Goal: Task Accomplishment & Management: Manage account settings

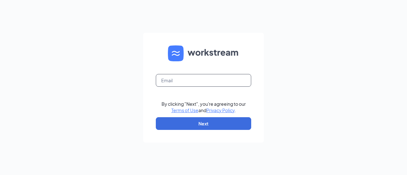
click at [207, 82] on input "text" at bounding box center [203, 80] width 95 height 13
type input "1"
click at [285, 80] on div "By clicking "Next", you're agreeing to our Terms of Use and Privacy Policy . Ne…" at bounding box center [203, 87] width 407 height 175
drag, startPoint x: 212, startPoint y: 82, endPoint x: 215, endPoint y: 86, distance: 5.5
click at [212, 82] on input "text" at bounding box center [203, 80] width 95 height 13
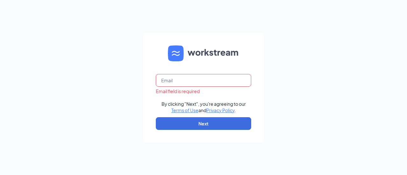
type input "[EMAIL_ADDRESS][DOMAIN_NAME]"
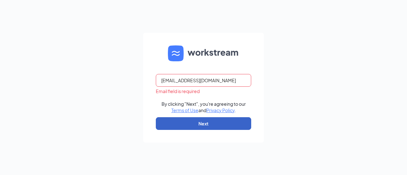
click at [230, 127] on button "Next" at bounding box center [203, 123] width 95 height 13
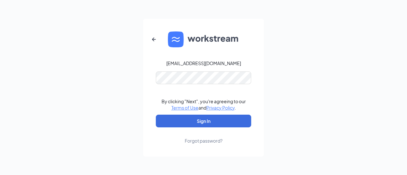
click at [221, 85] on form "[EMAIL_ADDRESS][DOMAIN_NAME] By clicking "Next", you're agreeing to our Terms o…" at bounding box center [203, 88] width 121 height 138
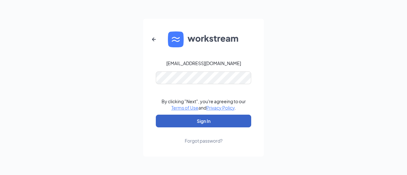
click at [214, 120] on button "Sign In" at bounding box center [203, 121] width 95 height 13
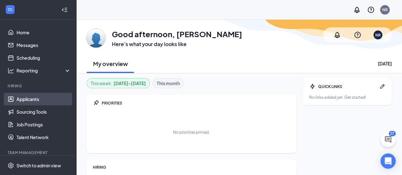
click at [39, 99] on link "Applicants" at bounding box center [44, 99] width 54 height 13
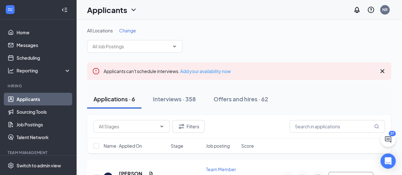
click at [381, 72] on icon "Cross" at bounding box center [383, 71] width 4 height 4
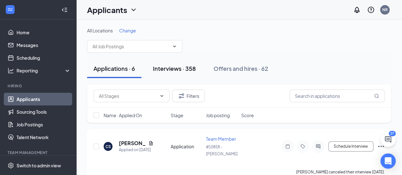
click at [182, 69] on div "Interviews · 358" at bounding box center [174, 69] width 43 height 8
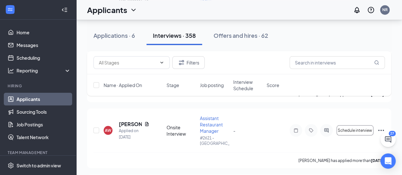
scroll to position [1717, 0]
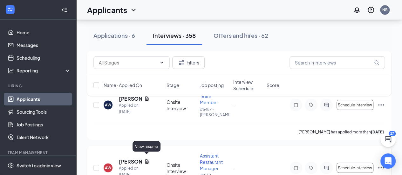
click at [147, 160] on icon "Document" at bounding box center [146, 161] width 3 height 4
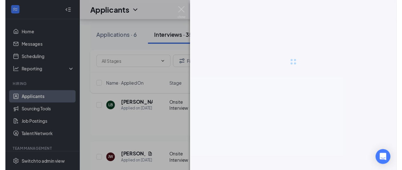
scroll to position [1645, 0]
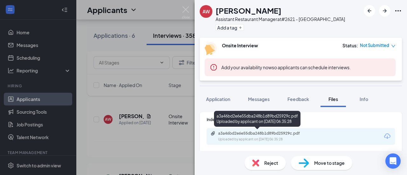
click at [294, 138] on div "Uploaded by applicant on Sep 12, 2025 at 06:35:28" at bounding box center [265, 139] width 95 height 5
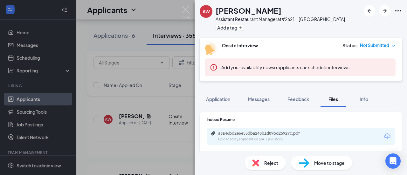
click at [182, 93] on div "AW Autumn Williams Assistant Restaurant Manager at #2621 - Abbeville Add a tag …" at bounding box center [203, 87] width 407 height 175
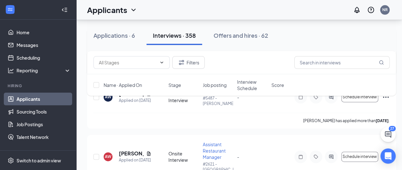
scroll to position [1614, 0]
